Goal: Task Accomplishment & Management: Use online tool/utility

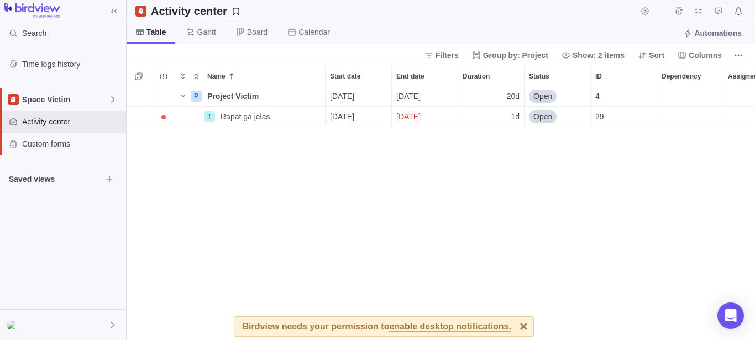
scroll to position [10, 10]
click at [214, 117] on div "T" at bounding box center [209, 116] width 11 height 11
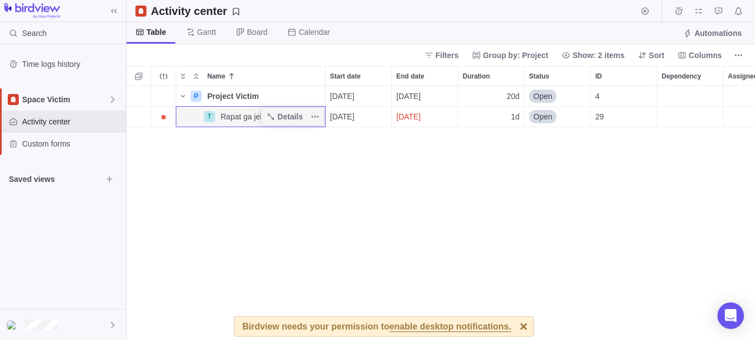
click at [214, 117] on div "T" at bounding box center [209, 116] width 11 height 11
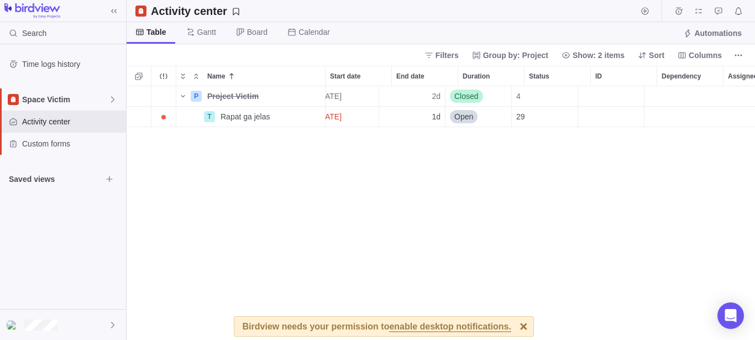
scroll to position [0, 79]
click at [661, 112] on div "Assignees" at bounding box center [700, 117] width 111 height 20
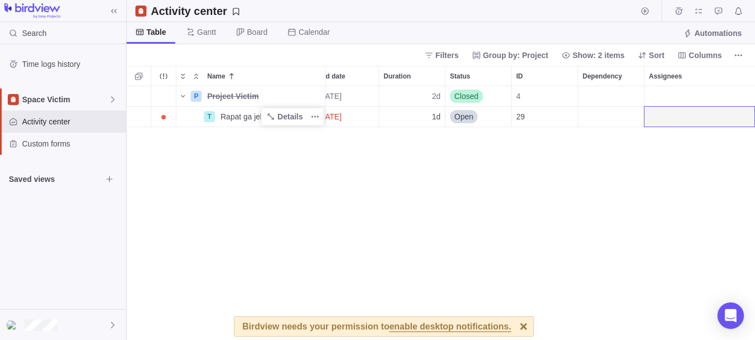
click at [244, 119] on span "Rapat ga jelas" at bounding box center [246, 116] width 50 height 11
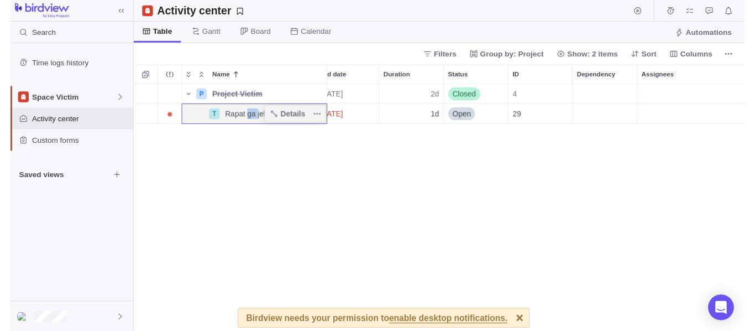
scroll to position [0, 0]
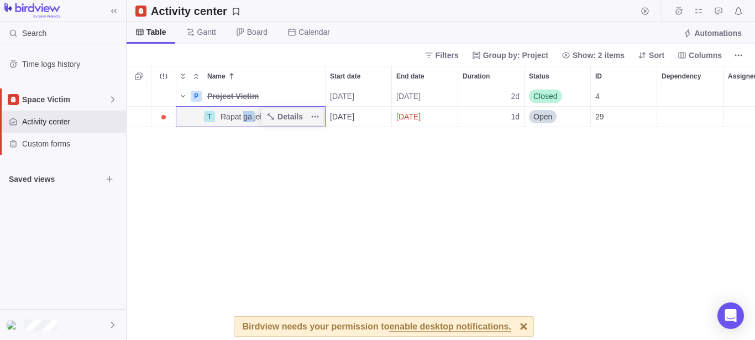
click at [244, 119] on span "Rapat ga jelas" at bounding box center [246, 116] width 50 height 11
click at [285, 118] on span "Details" at bounding box center [289, 116] width 25 height 11
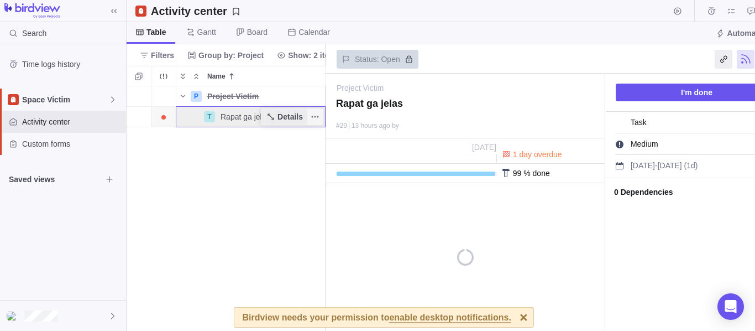
scroll to position [235, 190]
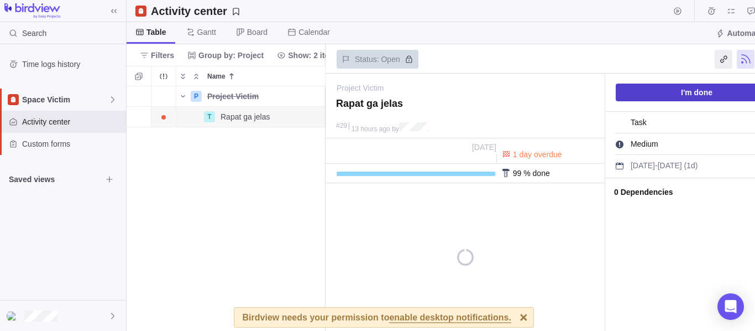
click at [691, 87] on span "I'm done" at bounding box center [697, 92] width 32 height 13
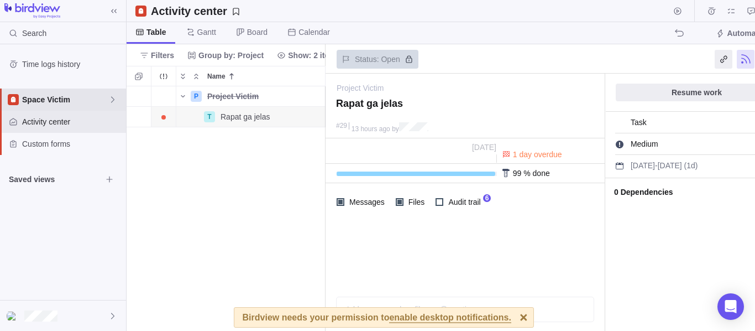
click at [64, 108] on div "Space Victim" at bounding box center [63, 99] width 126 height 22
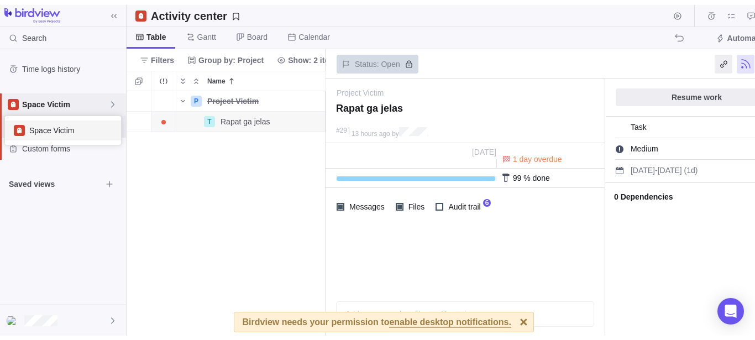
scroll to position [19, 107]
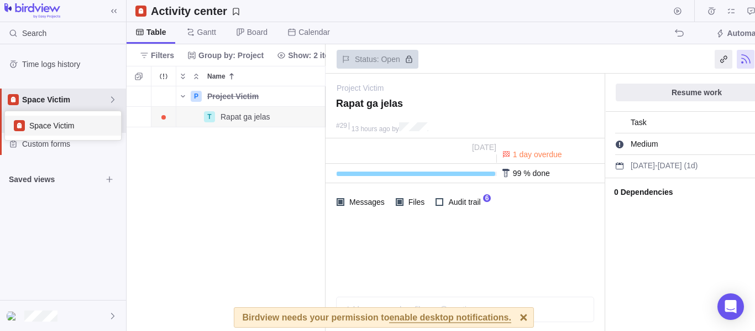
click at [71, 124] on span "Space Victim" at bounding box center [70, 125] width 83 height 11
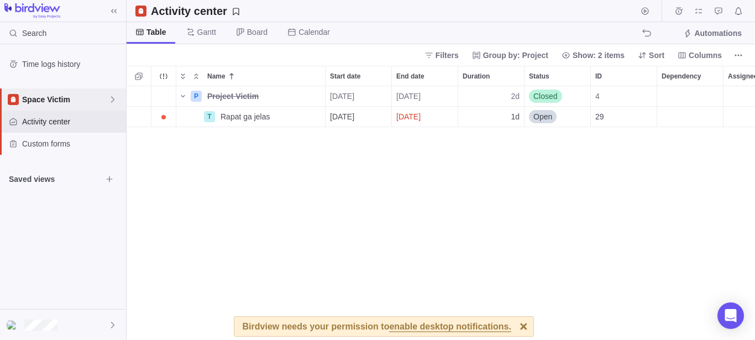
scroll to position [244, 619]
